Goal: Task Accomplishment & Management: Use online tool/utility

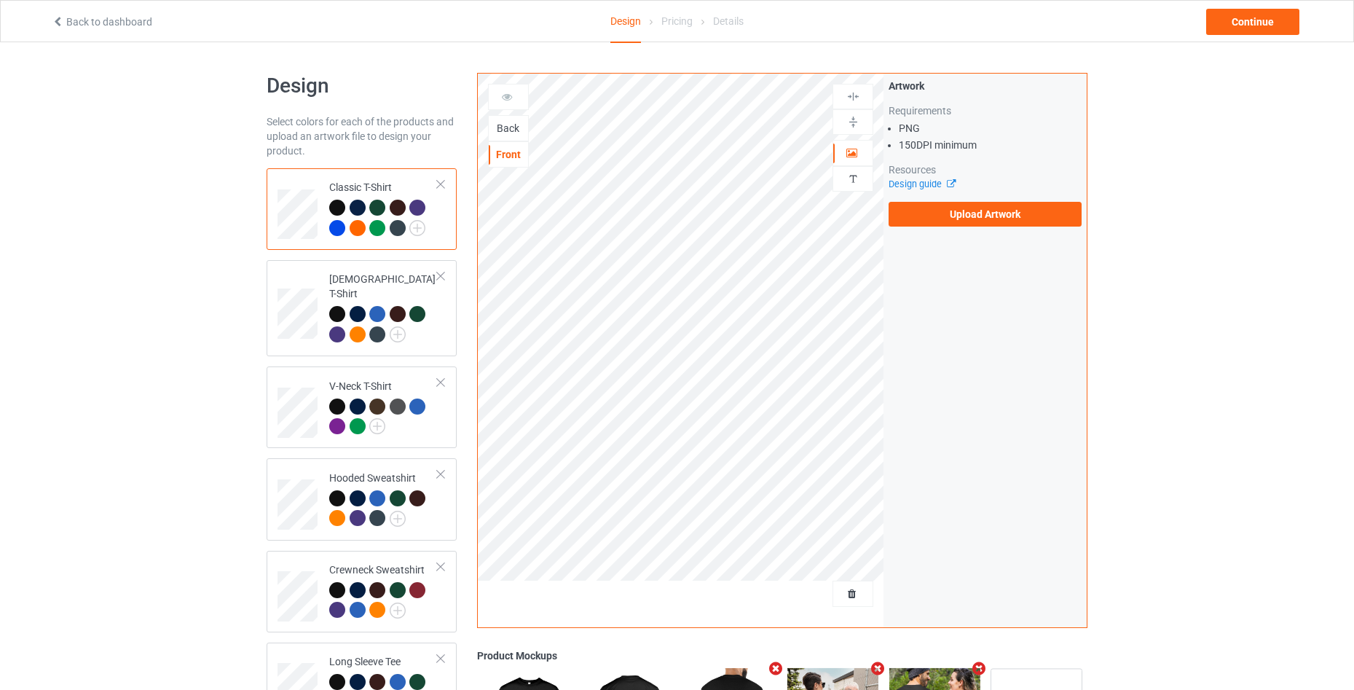
click at [509, 128] on div "Back" at bounding box center [508, 128] width 39 height 15
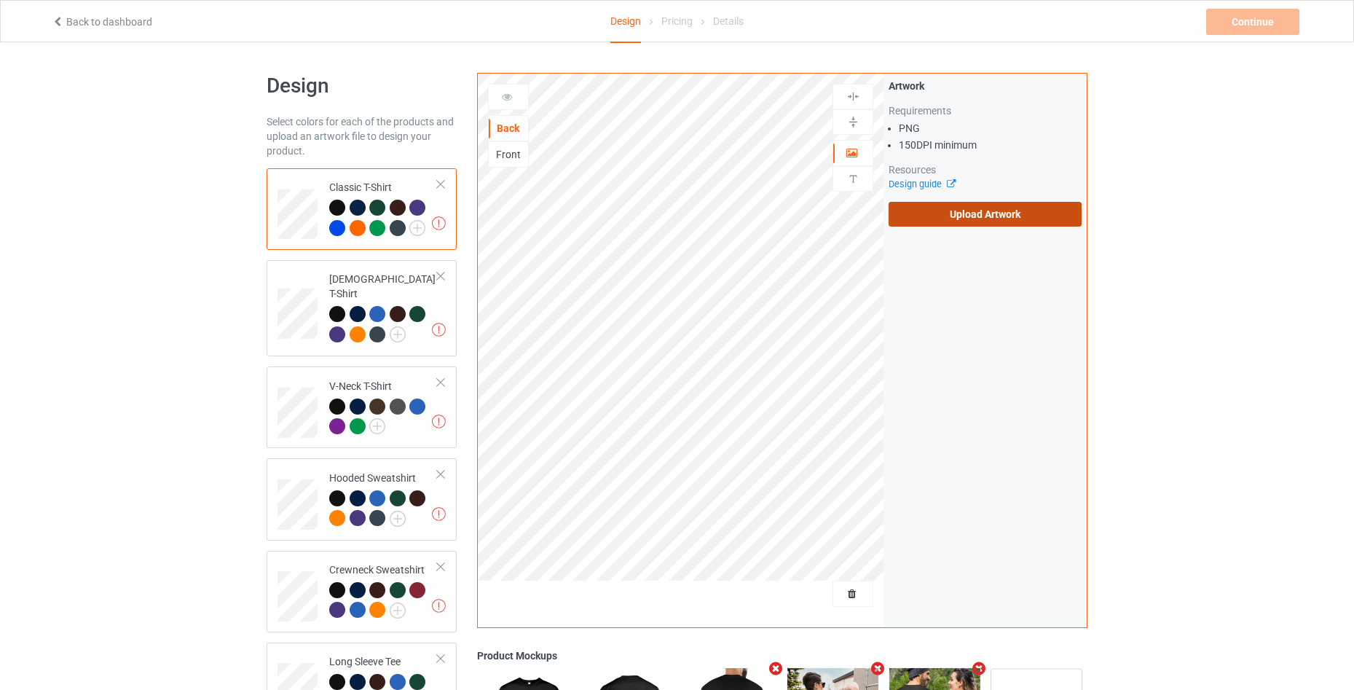
click at [930, 221] on label "Upload Artwork" at bounding box center [985, 214] width 193 height 25
click at [0, 0] on input "Upload Artwork" at bounding box center [0, 0] width 0 height 0
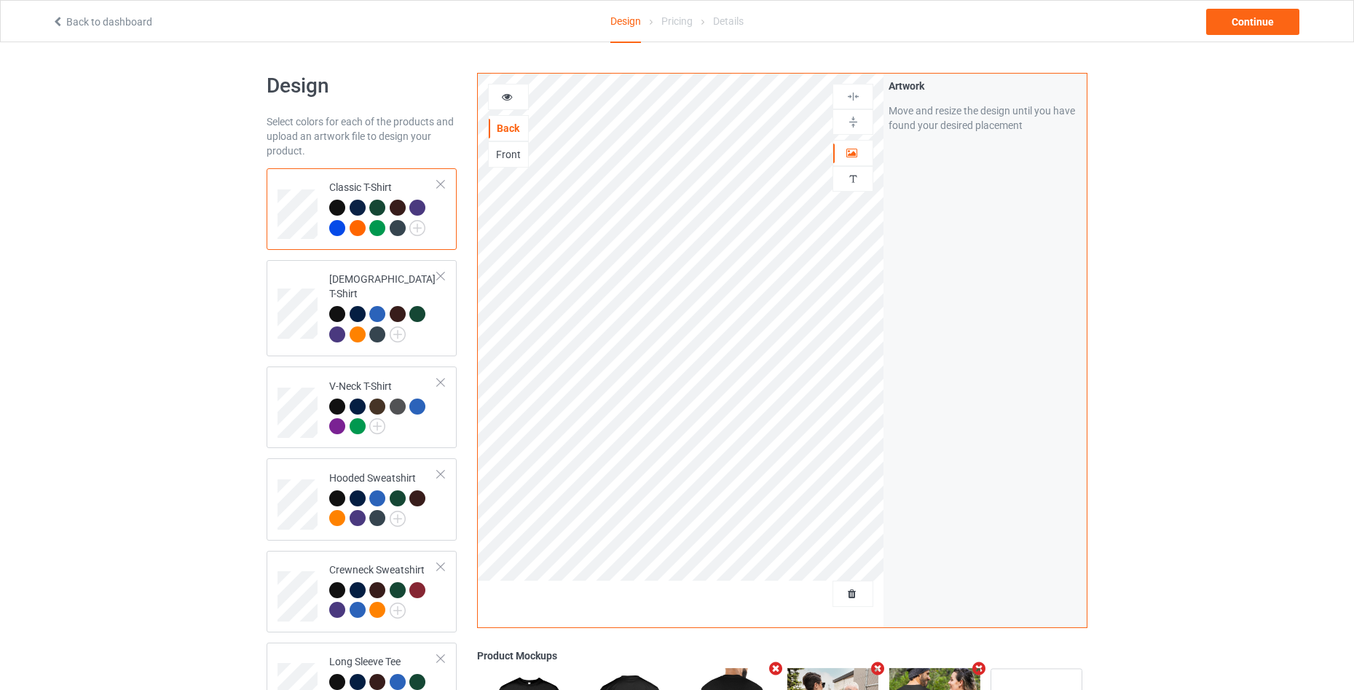
click at [509, 104] on div at bounding box center [508, 97] width 39 height 15
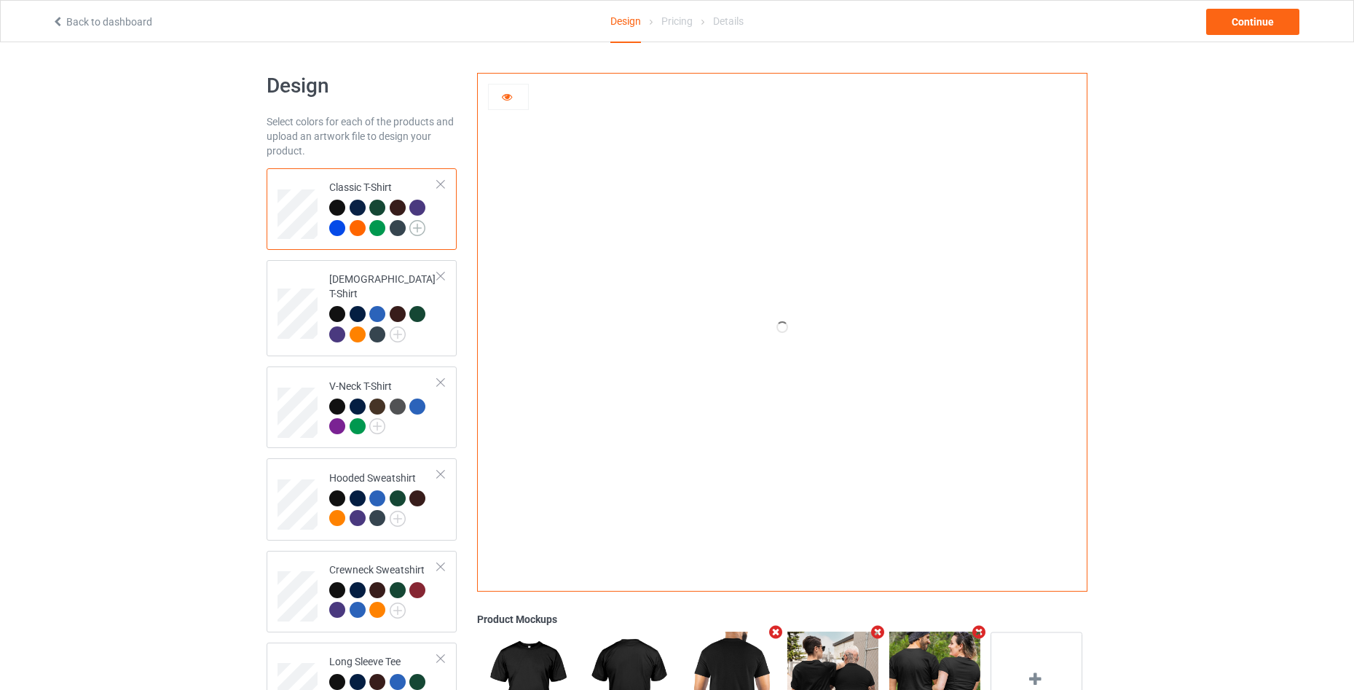
click at [417, 228] on img at bounding box center [417, 228] width 16 height 16
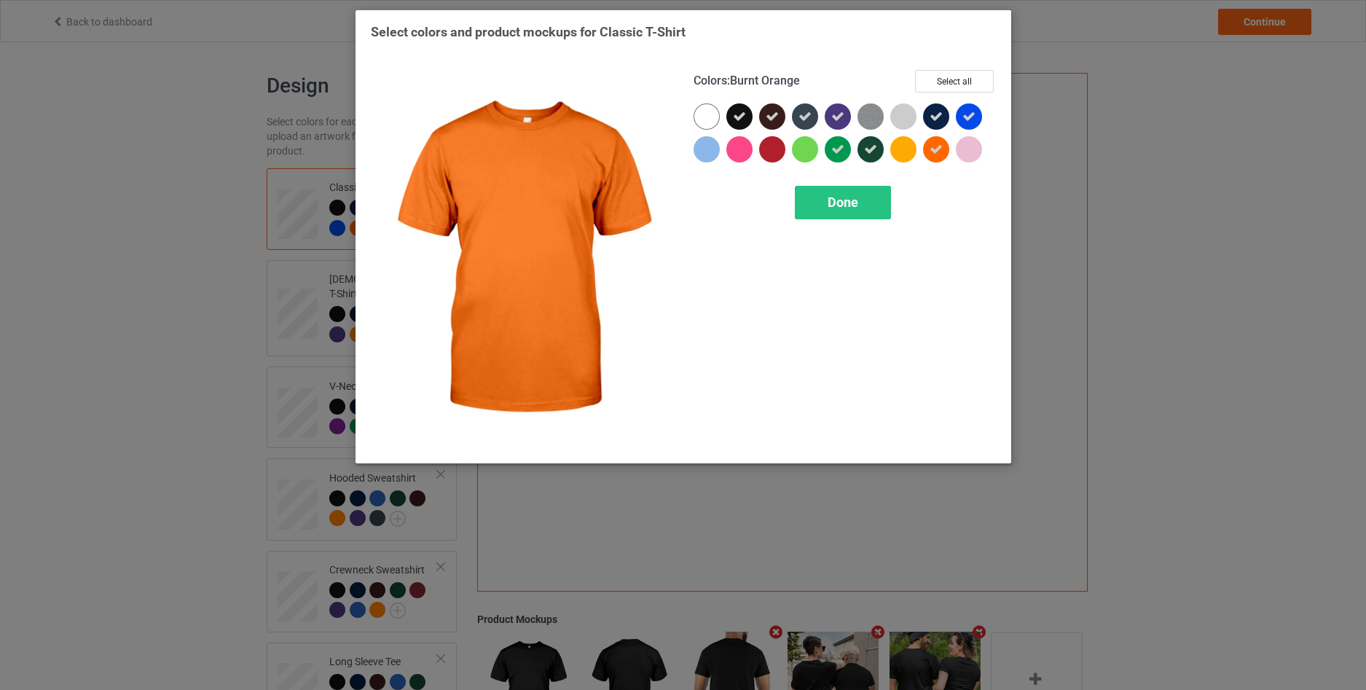
click at [935, 152] on icon at bounding box center [936, 149] width 13 height 13
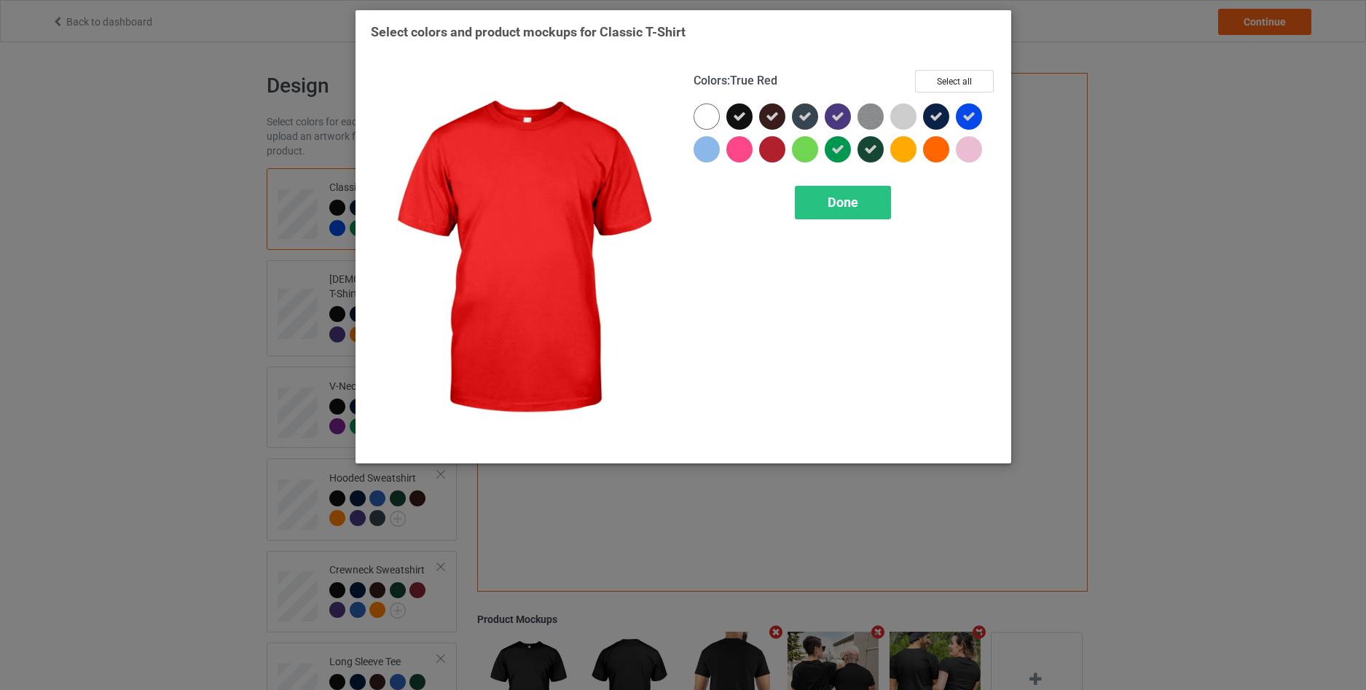
click at [769, 154] on div at bounding box center [772, 149] width 26 height 26
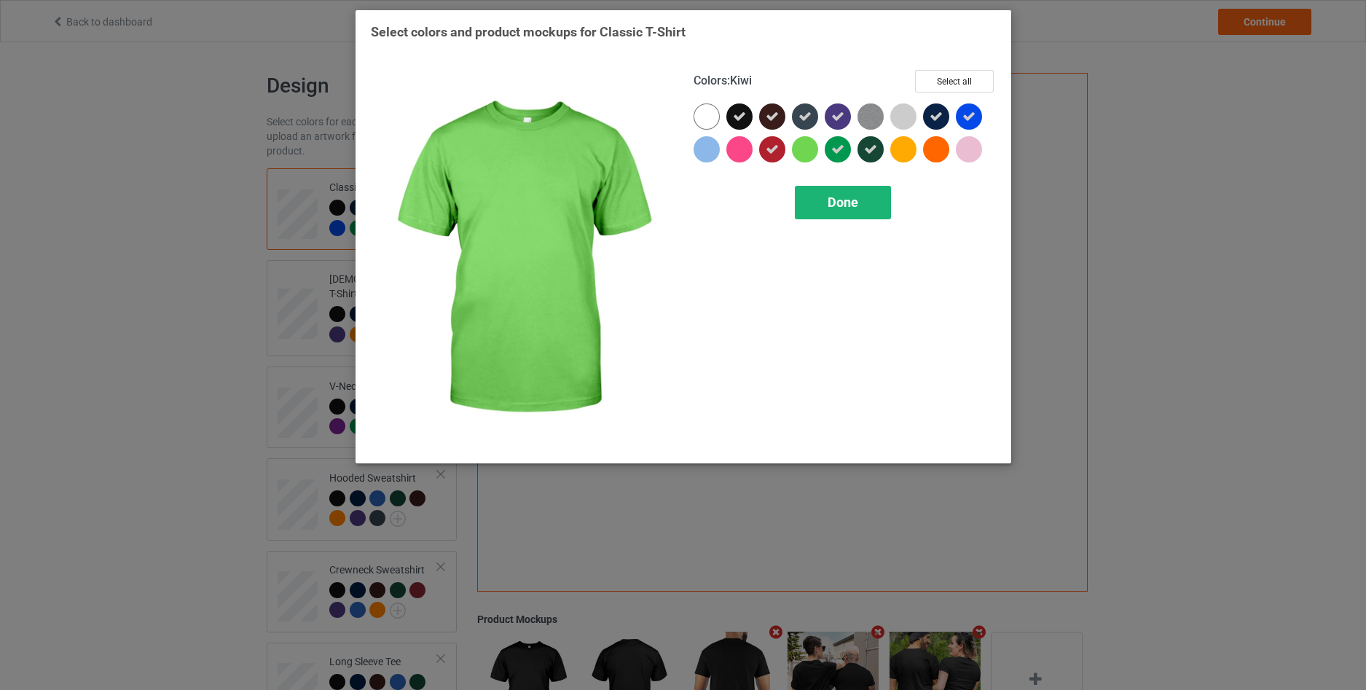
click at [816, 198] on div "Done" at bounding box center [843, 203] width 96 height 34
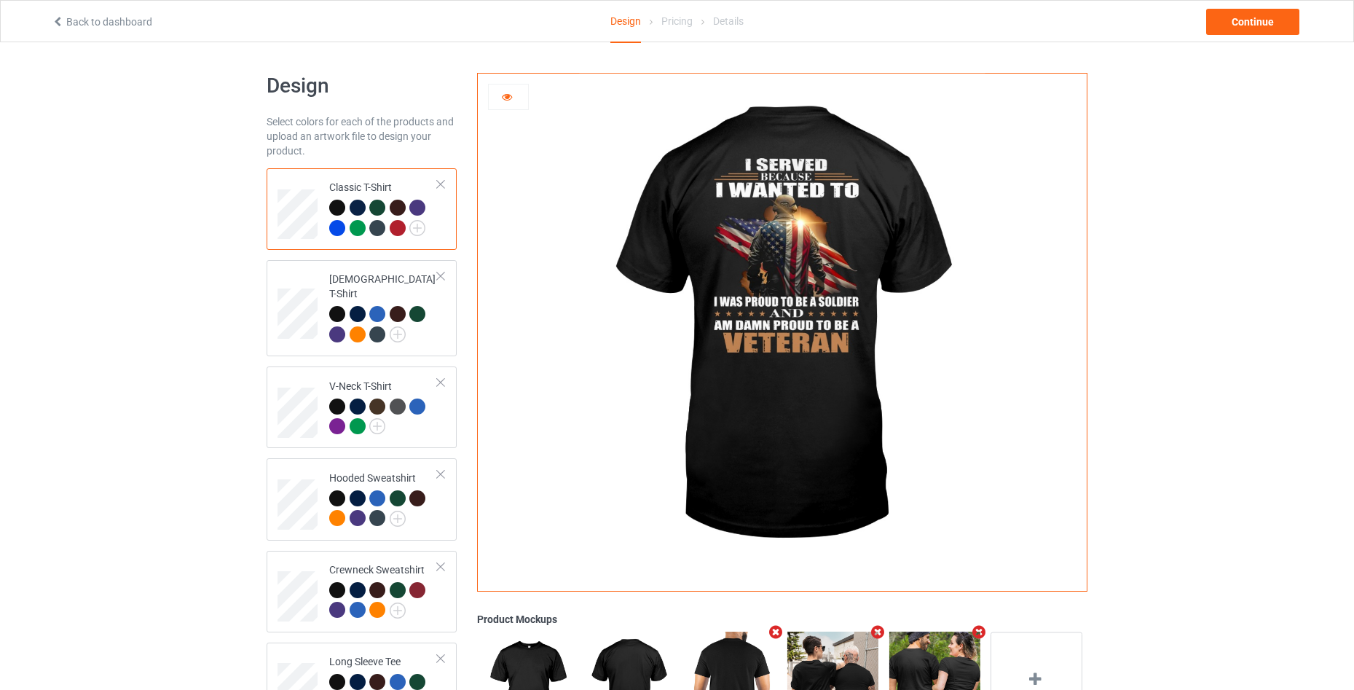
click at [400, 232] on div at bounding box center [398, 228] width 16 height 16
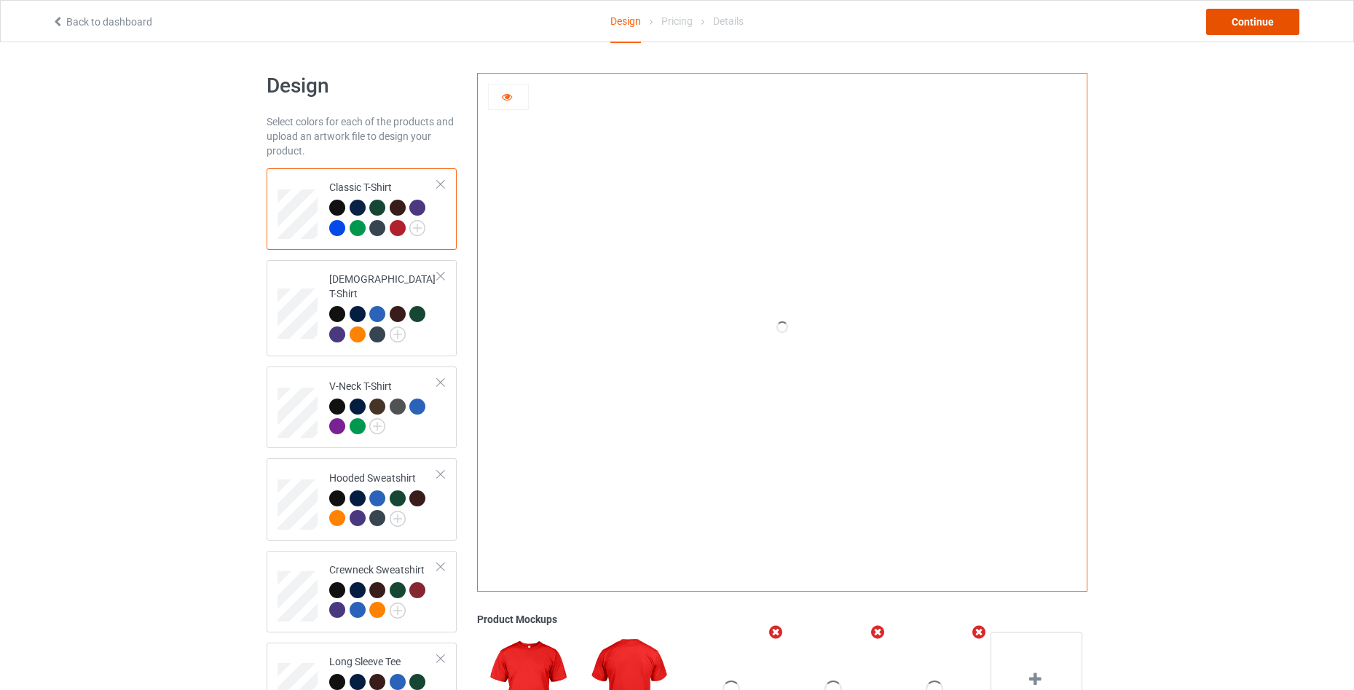
click at [1244, 33] on div "Continue" at bounding box center [1252, 22] width 93 height 26
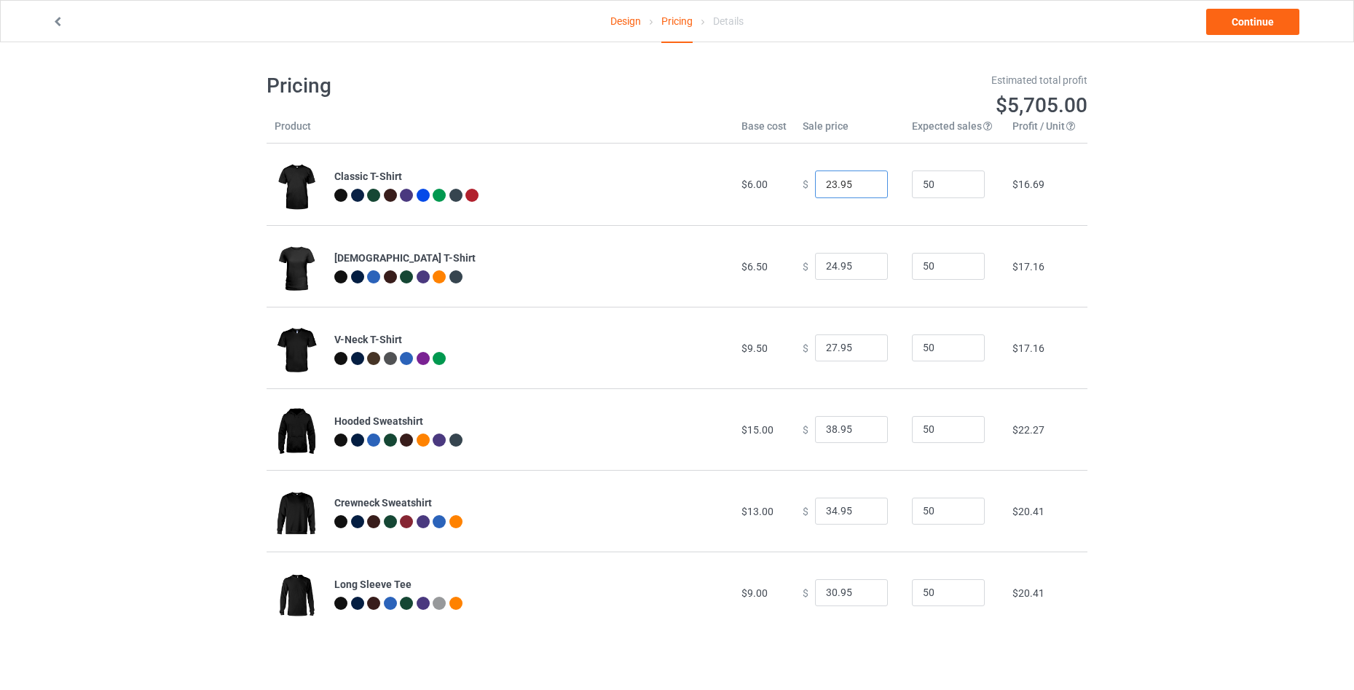
click at [868, 181] on input "23.95" at bounding box center [851, 184] width 73 height 28
type input "24.95"
click at [868, 181] on input "24.95" at bounding box center [851, 184] width 73 height 28
click at [1234, 25] on link "Continue" at bounding box center [1252, 22] width 93 height 26
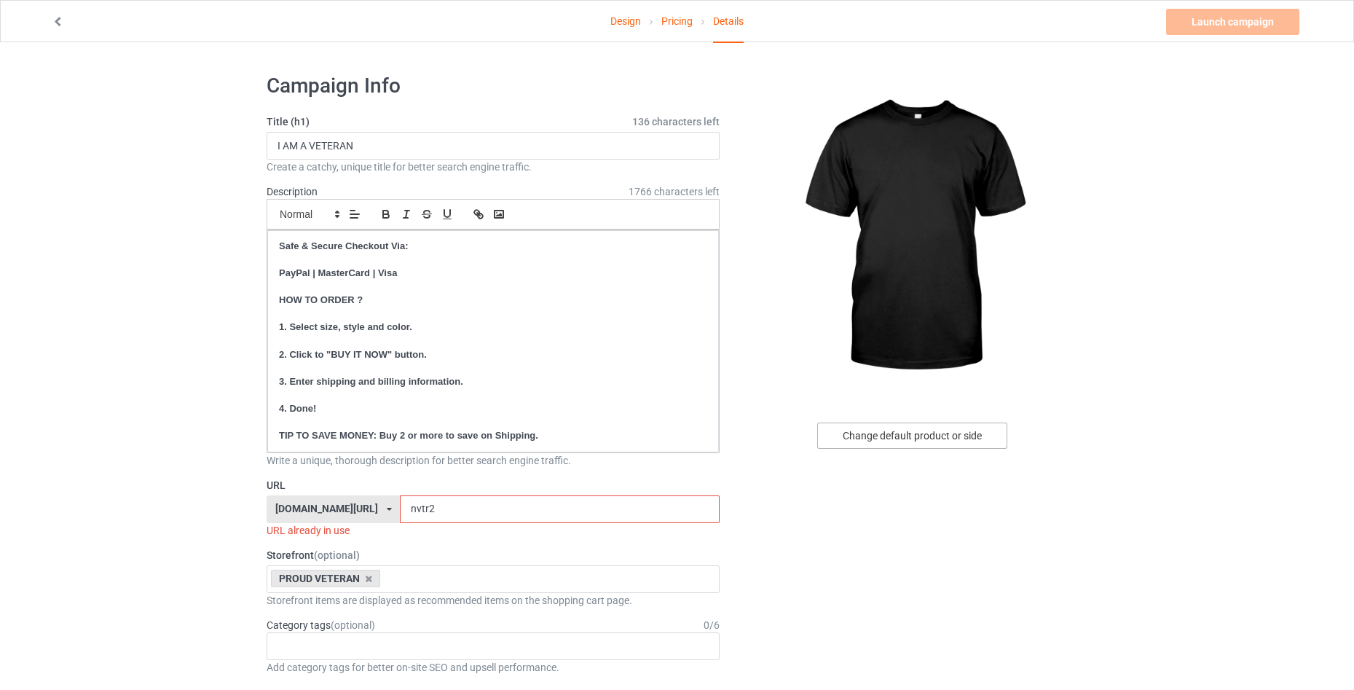
click at [954, 431] on div "Change default product or side" at bounding box center [912, 436] width 190 height 26
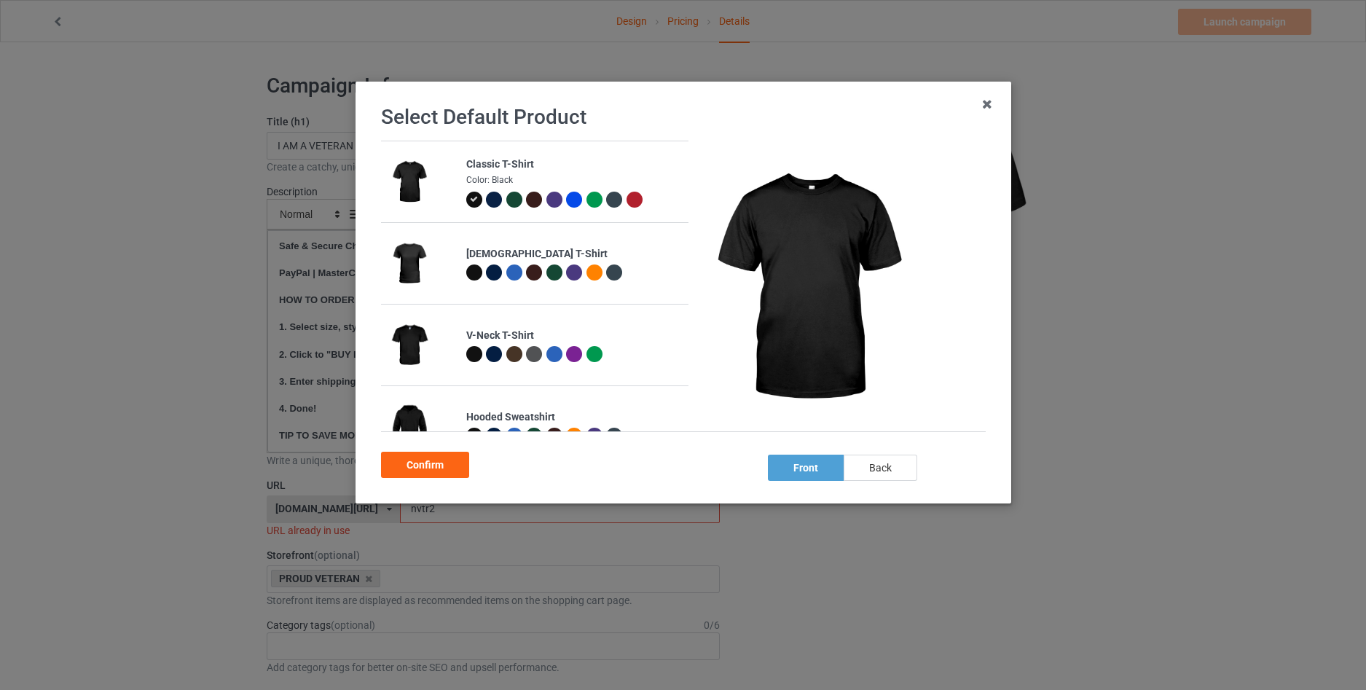
click at [890, 467] on div "back" at bounding box center [880, 468] width 74 height 26
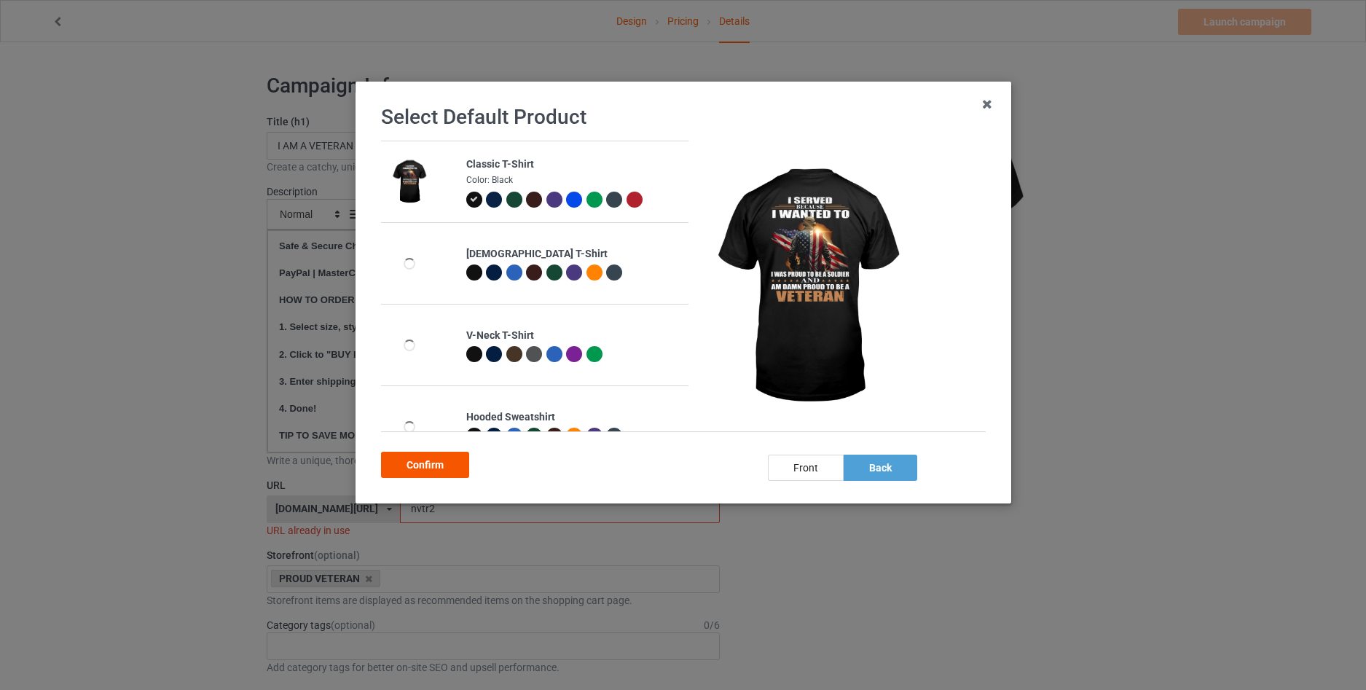
click at [444, 464] on div "Confirm" at bounding box center [425, 465] width 88 height 26
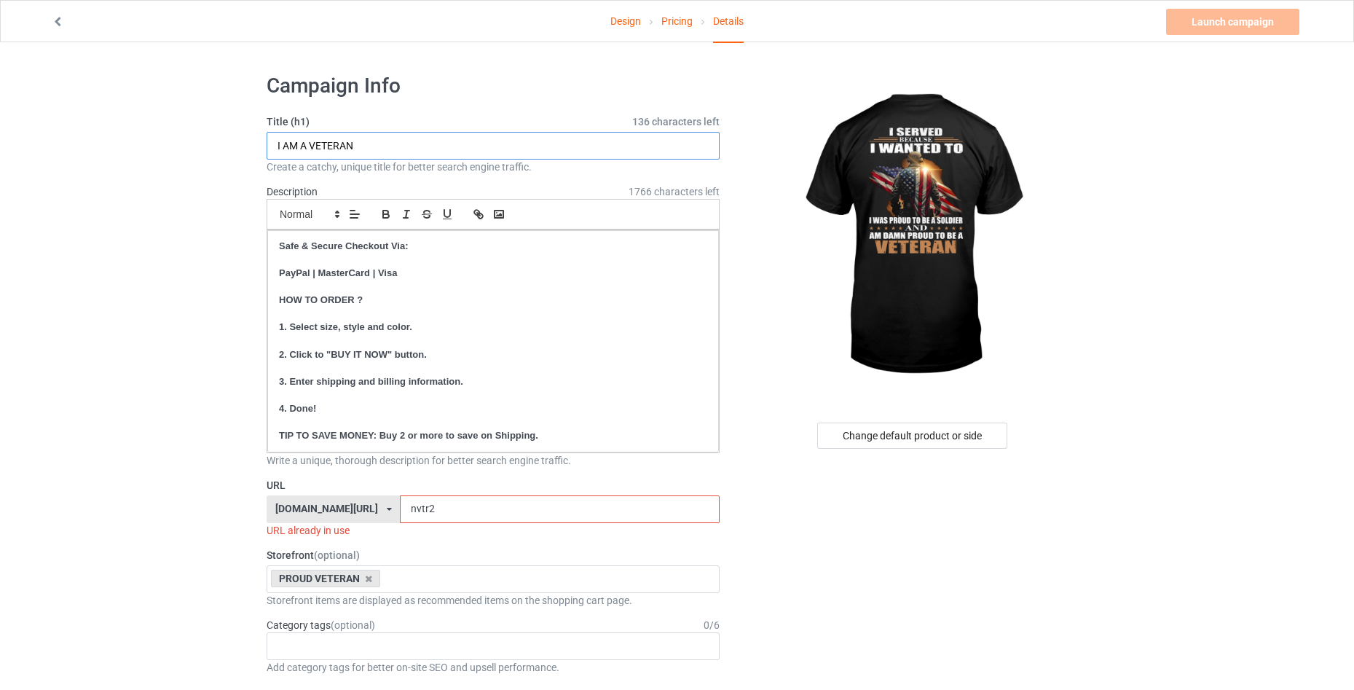
drag, startPoint x: 384, startPoint y: 143, endPoint x: 195, endPoint y: 142, distance: 189.4
drag, startPoint x: 385, startPoint y: 146, endPoint x: 126, endPoint y: 149, distance: 259.4
paste input "SERVED BECAUSE"
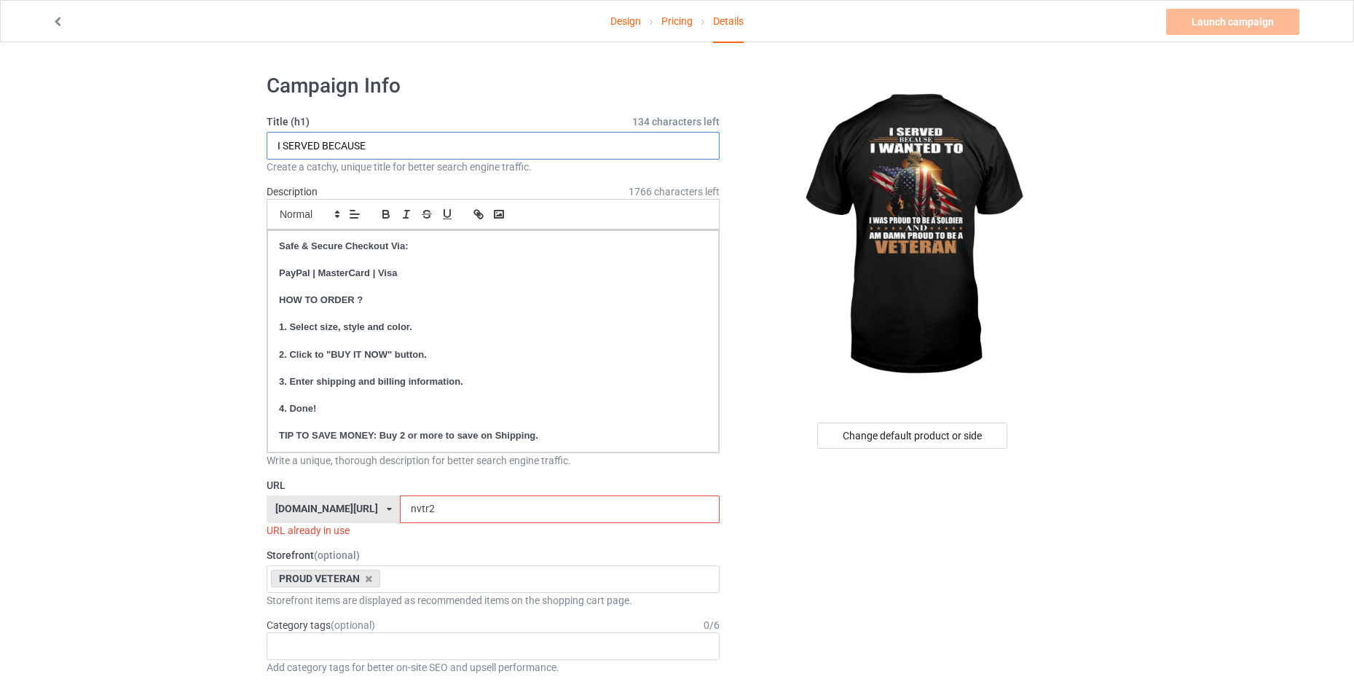
type input "I SERVED BECAUSE"
click at [479, 511] on input "nvtr2" at bounding box center [559, 509] width 319 height 28
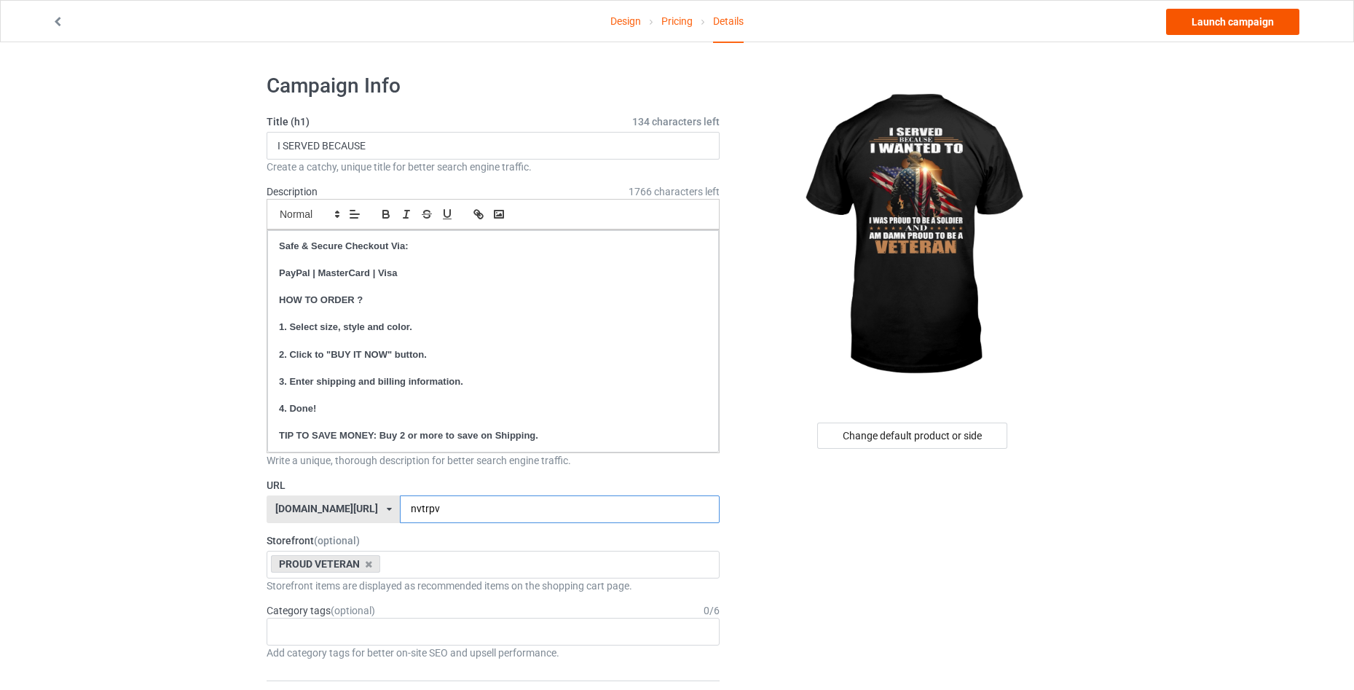
type input "nvtrpv"
click at [1230, 17] on link "Launch campaign" at bounding box center [1232, 22] width 133 height 26
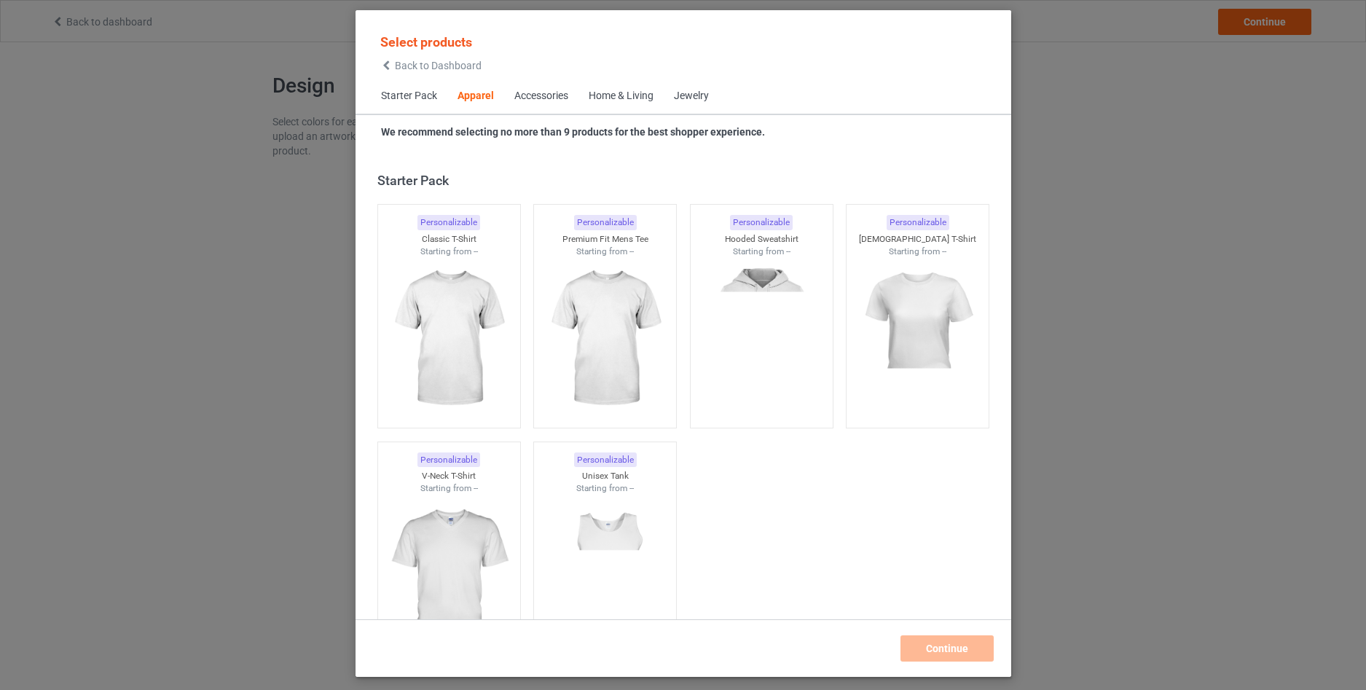
scroll to position [543, 0]
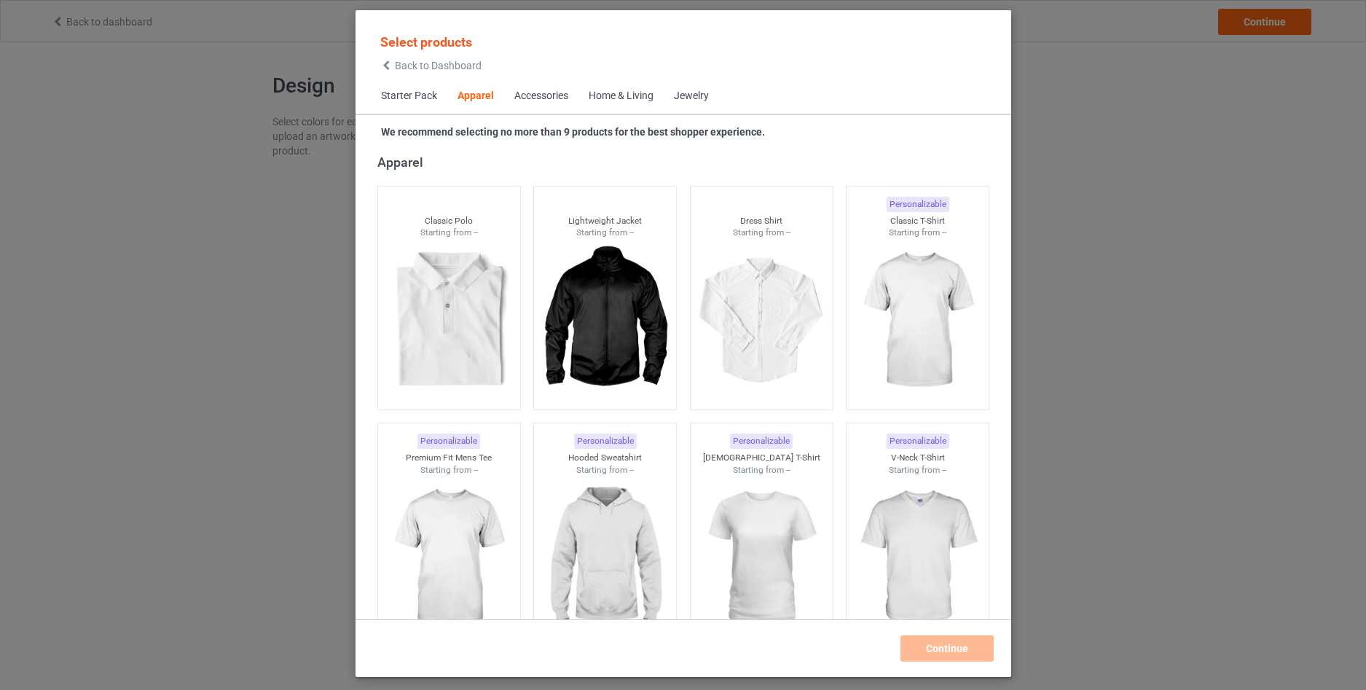
click at [401, 63] on span "Back to Dashboard" at bounding box center [438, 66] width 87 height 12
